Goal: Check status: Check status

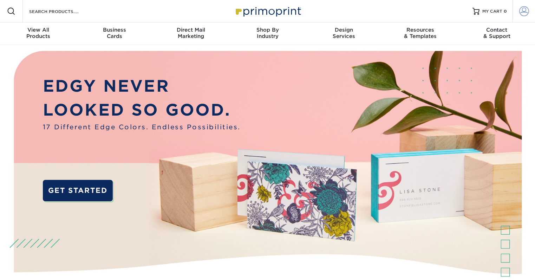
click at [524, 9] on span at bounding box center [524, 11] width 10 height 10
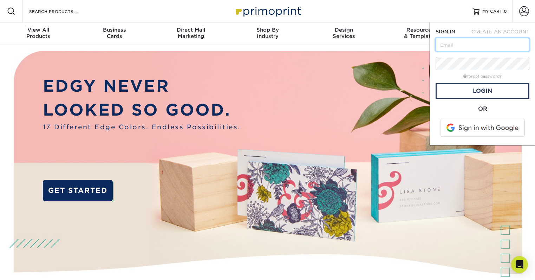
click at [501, 46] on input "text" at bounding box center [483, 44] width 94 height 13
type input "[EMAIL_ADDRESS][DOMAIN_NAME]"
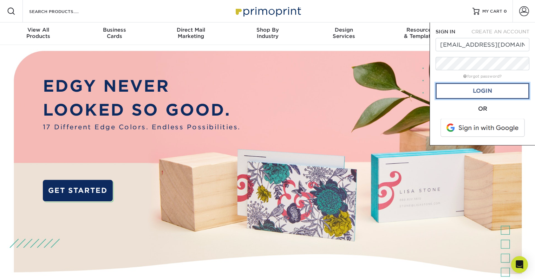
click at [503, 90] on link "Login" at bounding box center [483, 91] width 94 height 16
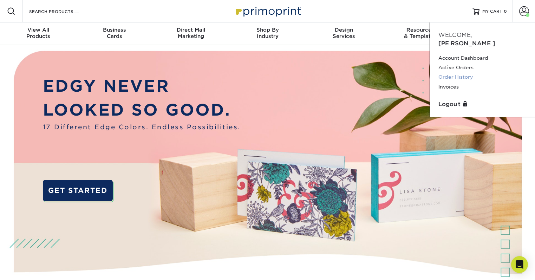
click at [460, 72] on link "Order History" at bounding box center [483, 76] width 88 height 9
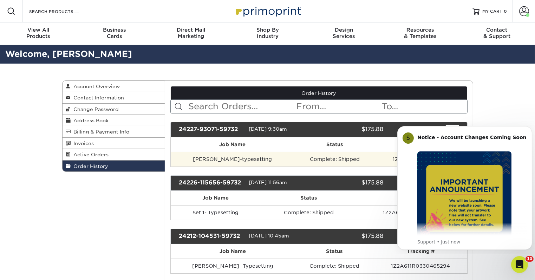
click at [206, 155] on td "[PERSON_NAME]-typesetting" at bounding box center [232, 159] width 123 height 15
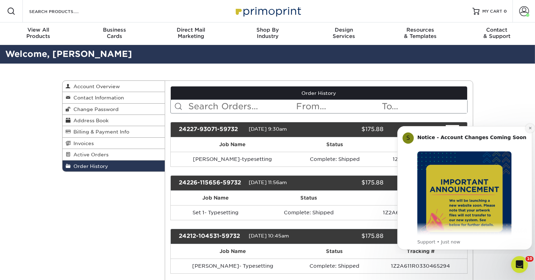
click at [526, 127] on button "Dismiss notification" at bounding box center [529, 127] width 9 height 9
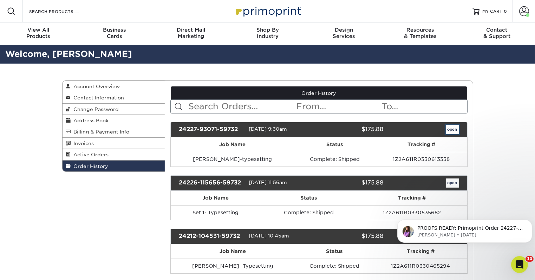
click at [448, 128] on link "open" at bounding box center [452, 129] width 13 height 9
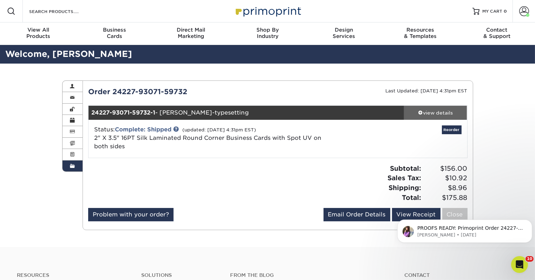
click at [443, 112] on div "view details" at bounding box center [435, 112] width 63 height 7
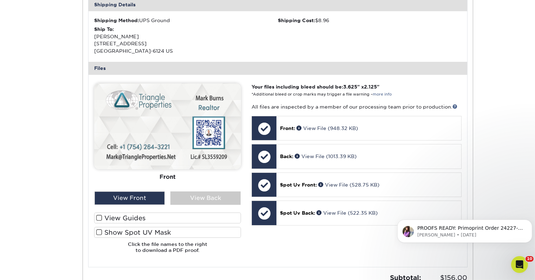
scroll to position [246, 0]
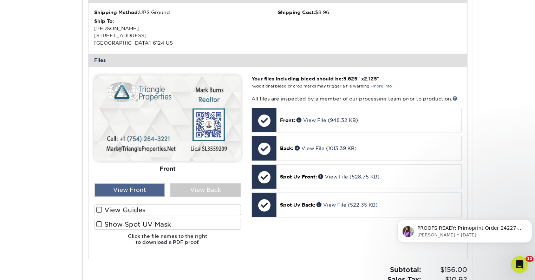
click at [158, 187] on div "View Front" at bounding box center [130, 189] width 70 height 13
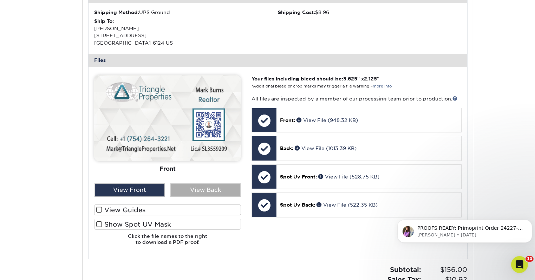
click at [195, 189] on div "View Back" at bounding box center [205, 189] width 70 height 13
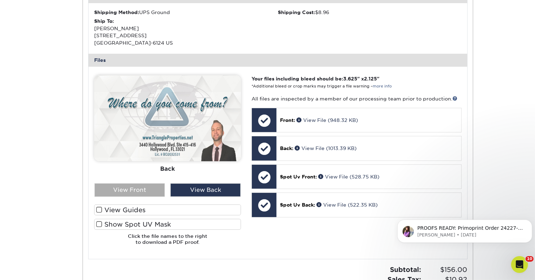
click at [145, 187] on div "View Front" at bounding box center [130, 189] width 70 height 13
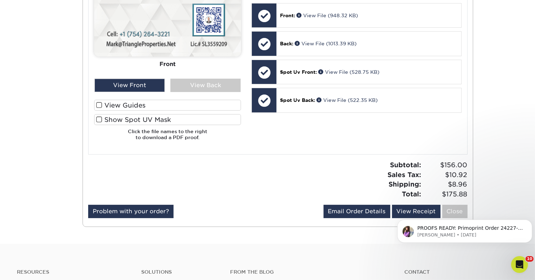
scroll to position [351, 0]
